Goal: Information Seeking & Learning: Learn about a topic

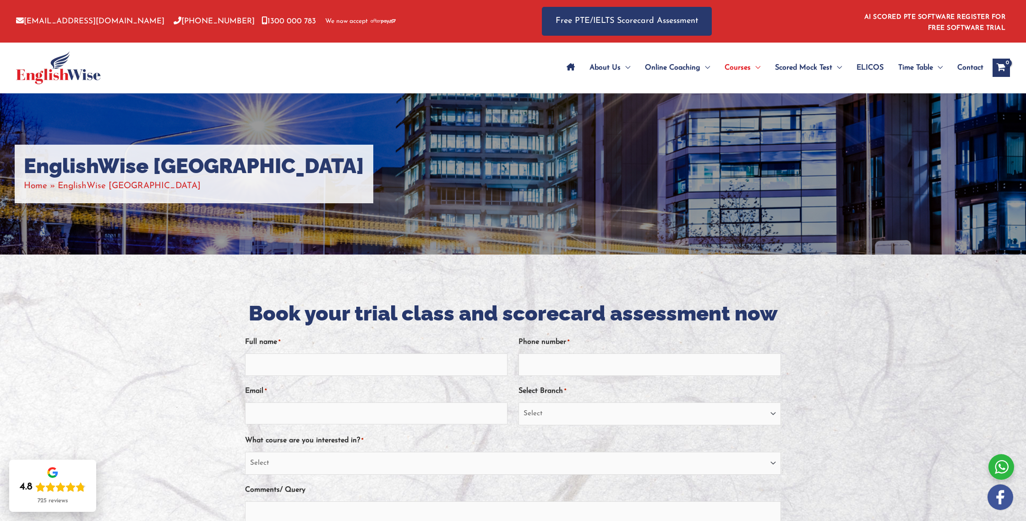
click at [569, 67] on icon "Site Navigation: Main Menu" at bounding box center [570, 66] width 8 height 7
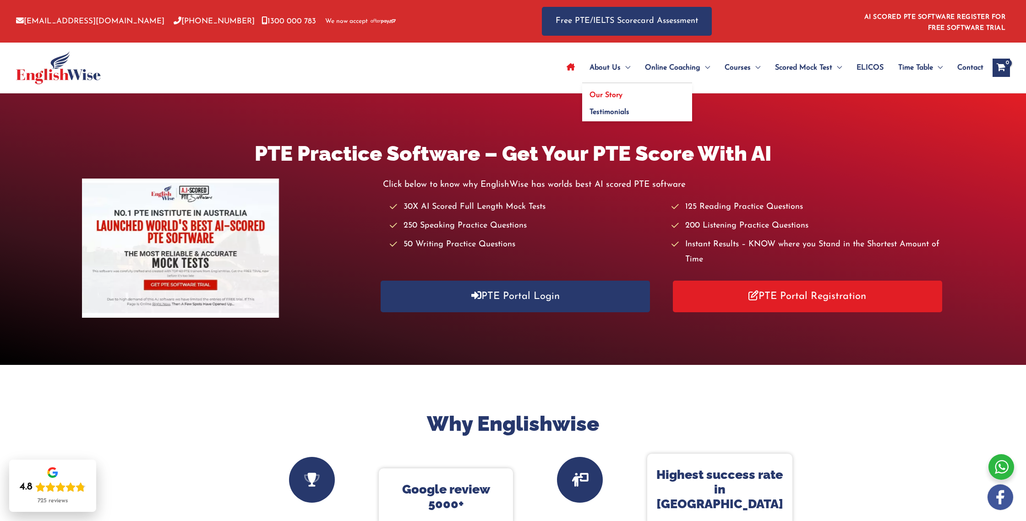
click at [607, 95] on span "Our Story" at bounding box center [605, 95] width 33 height 7
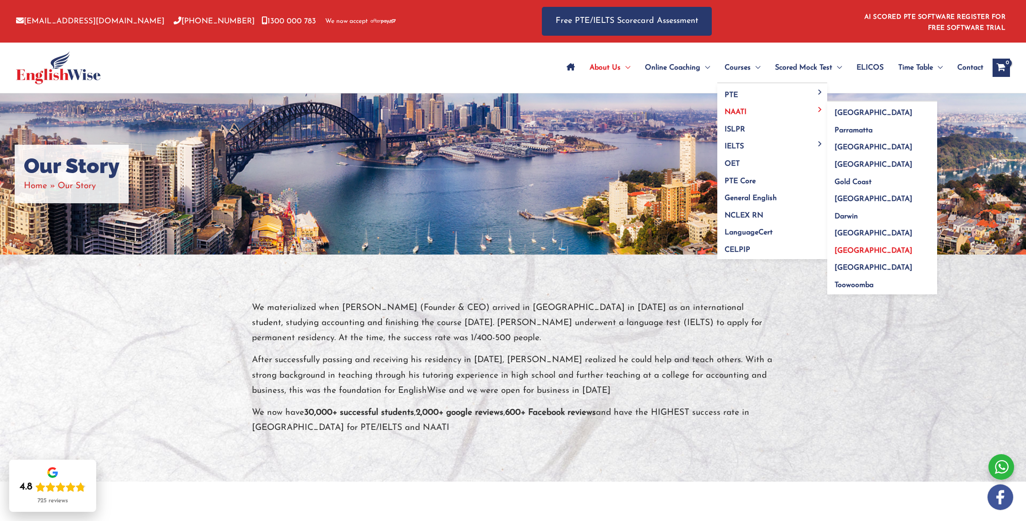
click at [845, 252] on span "[GEOGRAPHIC_DATA]" at bounding box center [873, 250] width 78 height 7
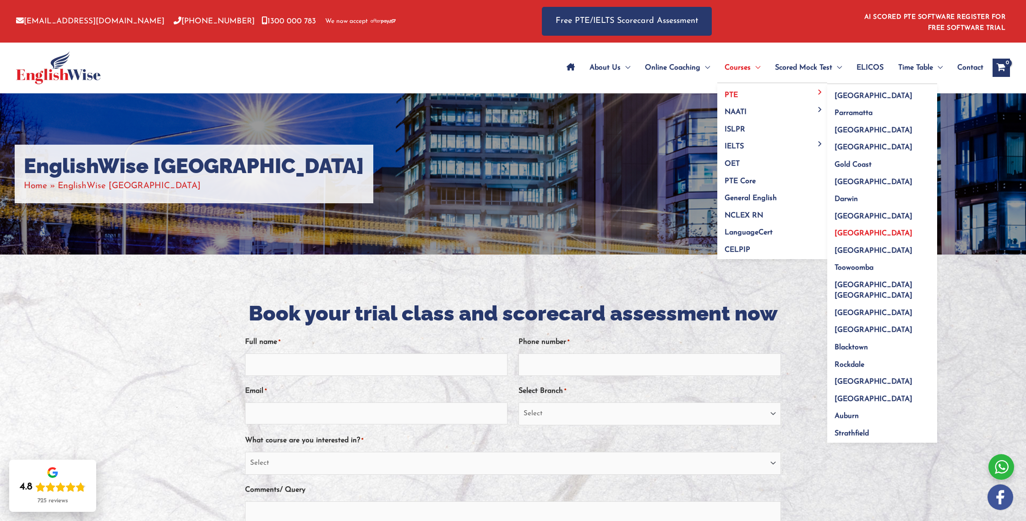
click at [849, 232] on span "[GEOGRAPHIC_DATA]" at bounding box center [873, 233] width 78 height 7
